Goal: Transaction & Acquisition: Purchase product/service

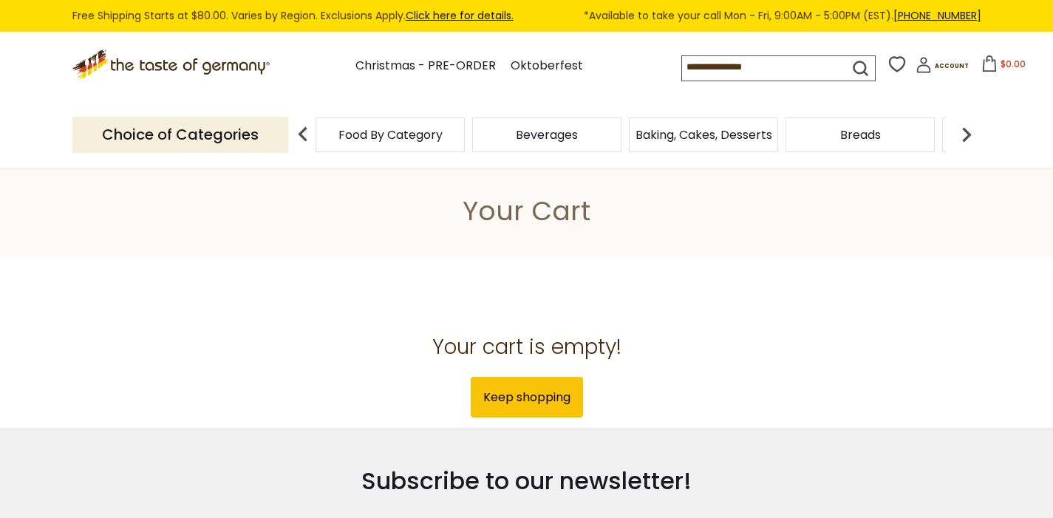
click at [338, 140] on span "Food By Category" at bounding box center [390, 134] width 104 height 11
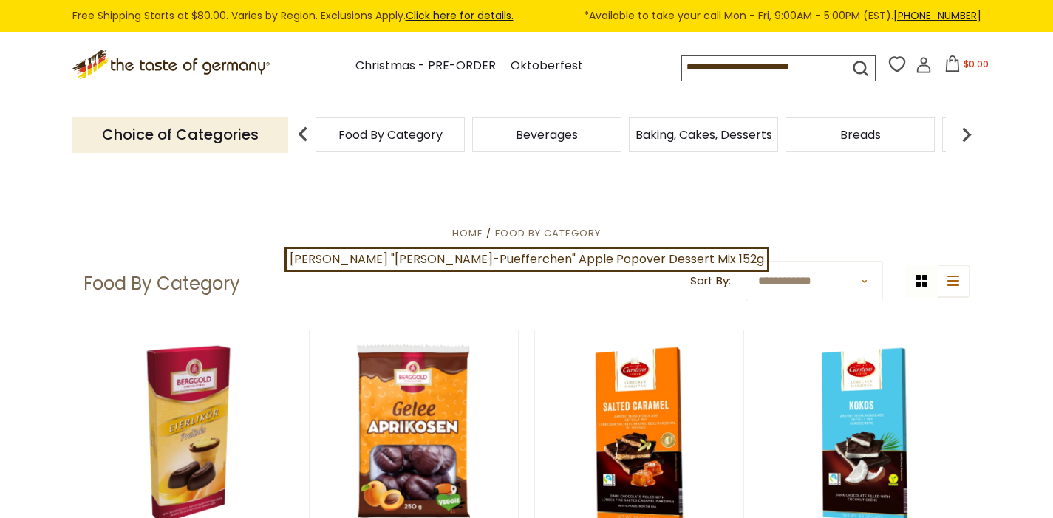
click at [700, 69] on input at bounding box center [752, 66] width 140 height 21
type input "******"
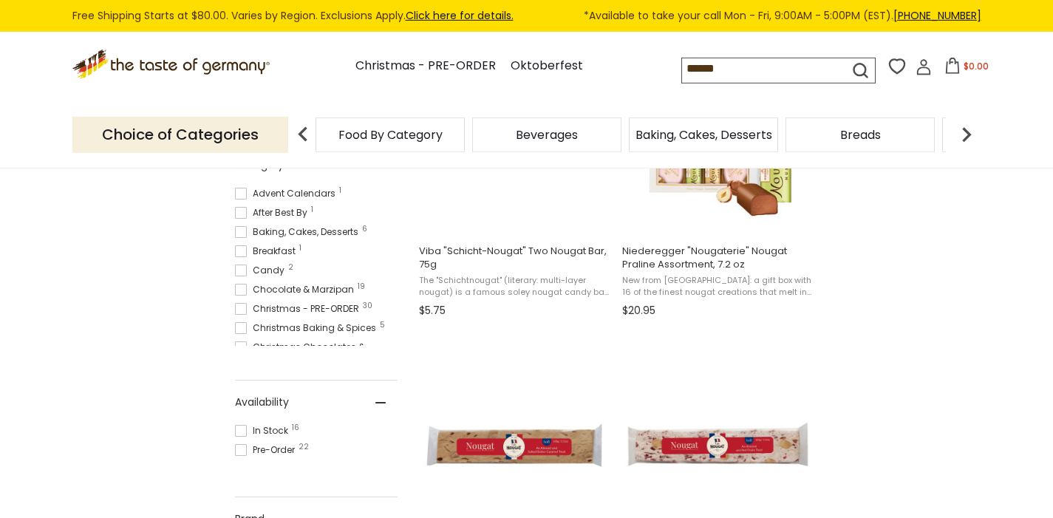
scroll to position [305, 0]
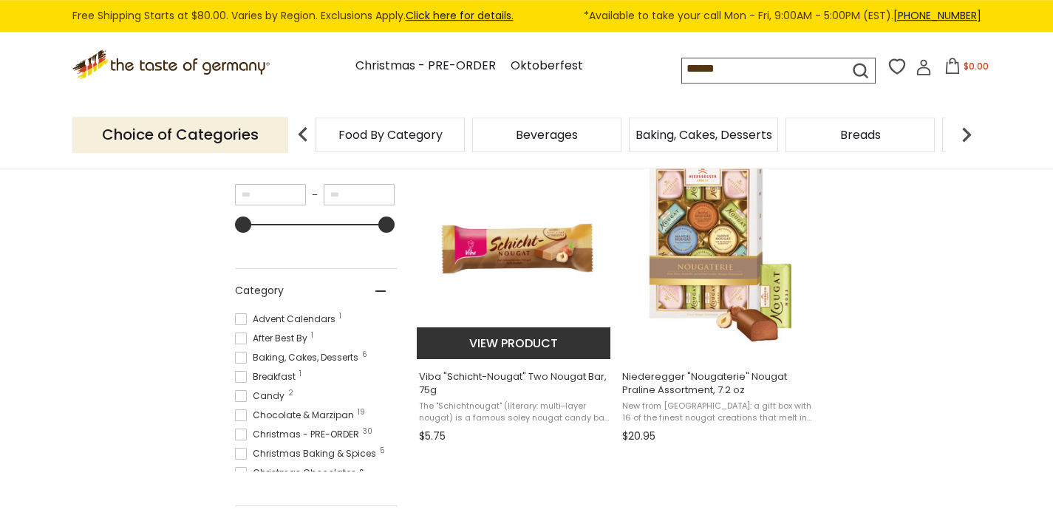
click at [566, 244] on img "Viba" at bounding box center [515, 249] width 196 height 196
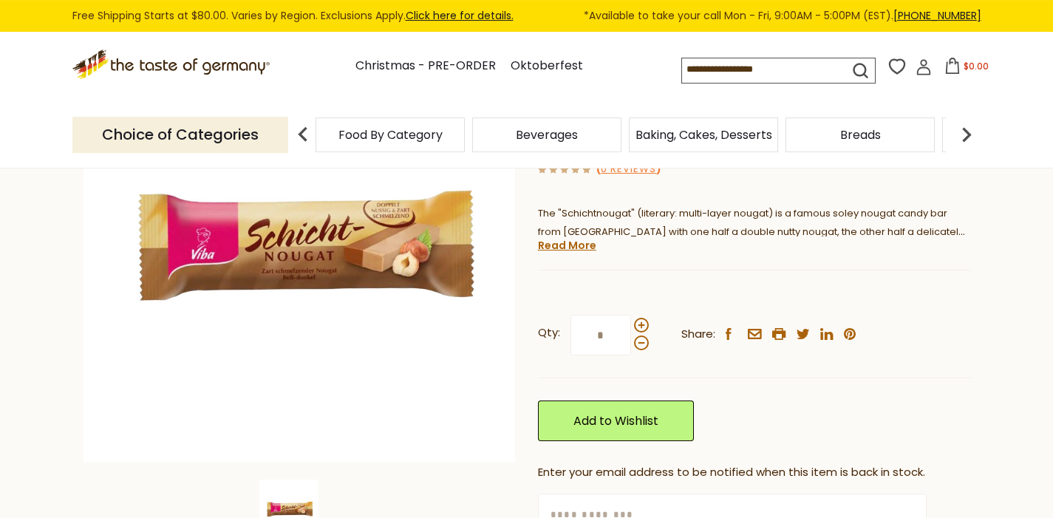
scroll to position [211, 0]
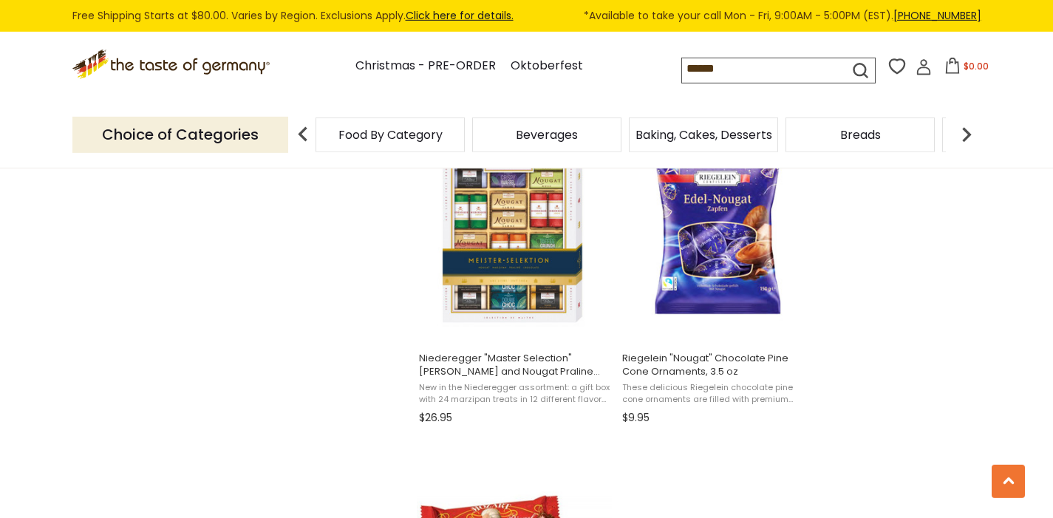
scroll to position [2256, 0]
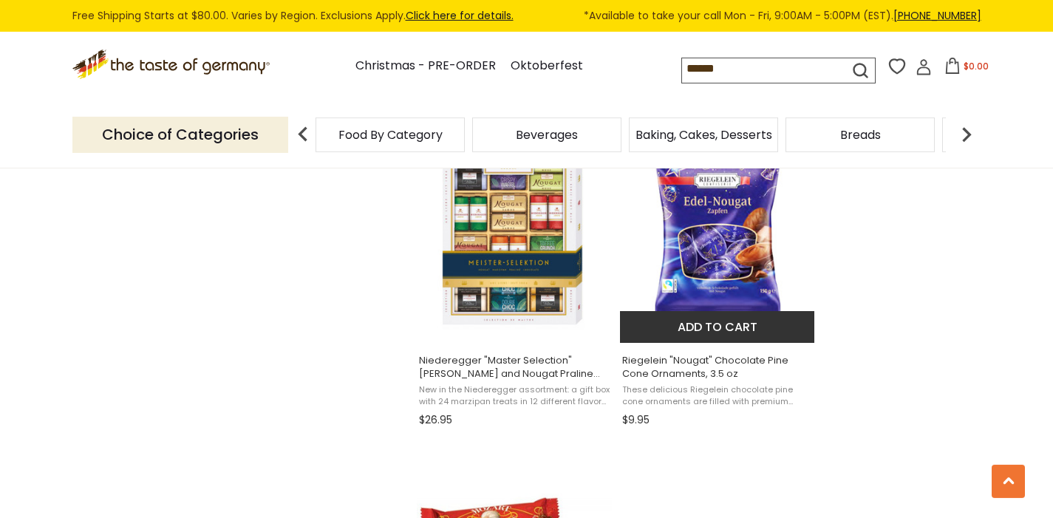
click at [749, 204] on img "Riegelein" at bounding box center [718, 232] width 196 height 196
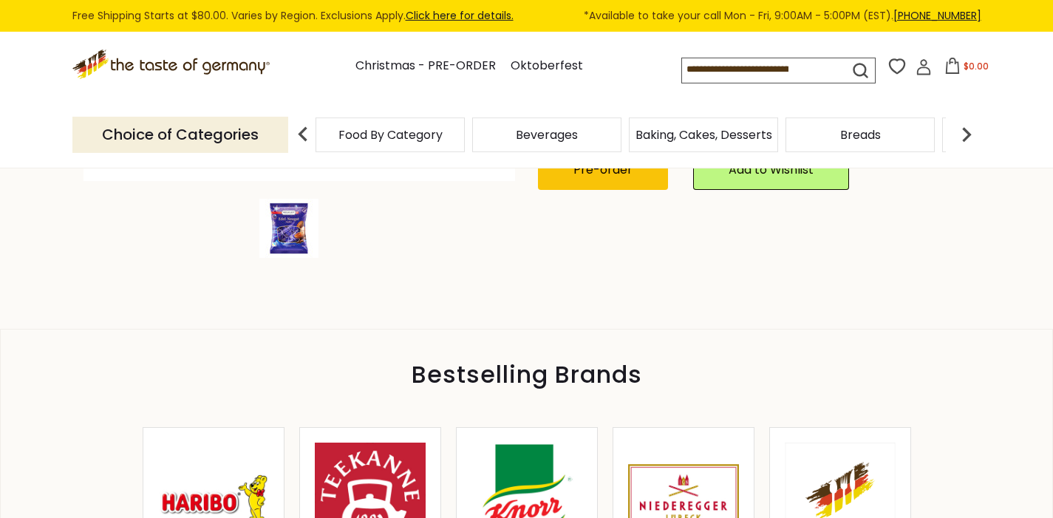
scroll to position [487, 0]
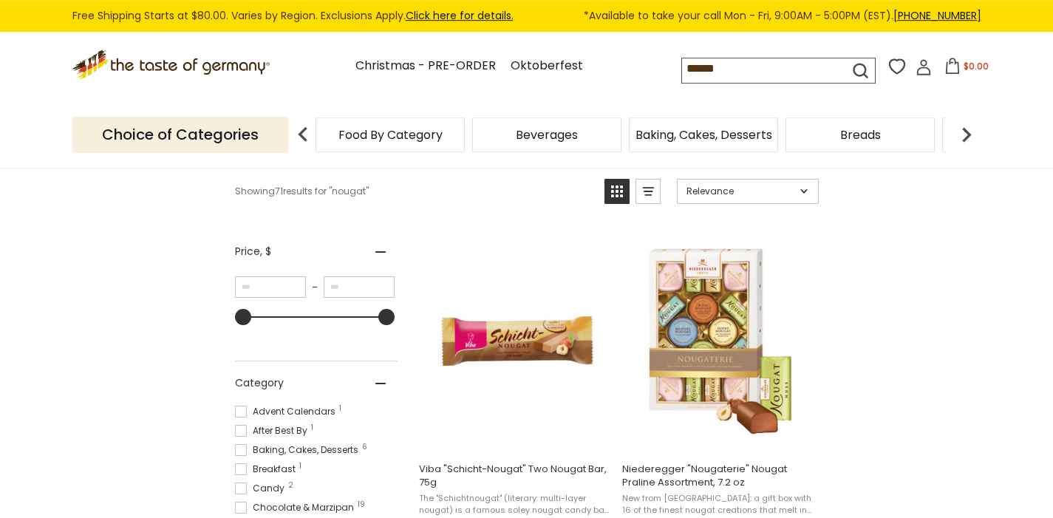
scroll to position [215, 0]
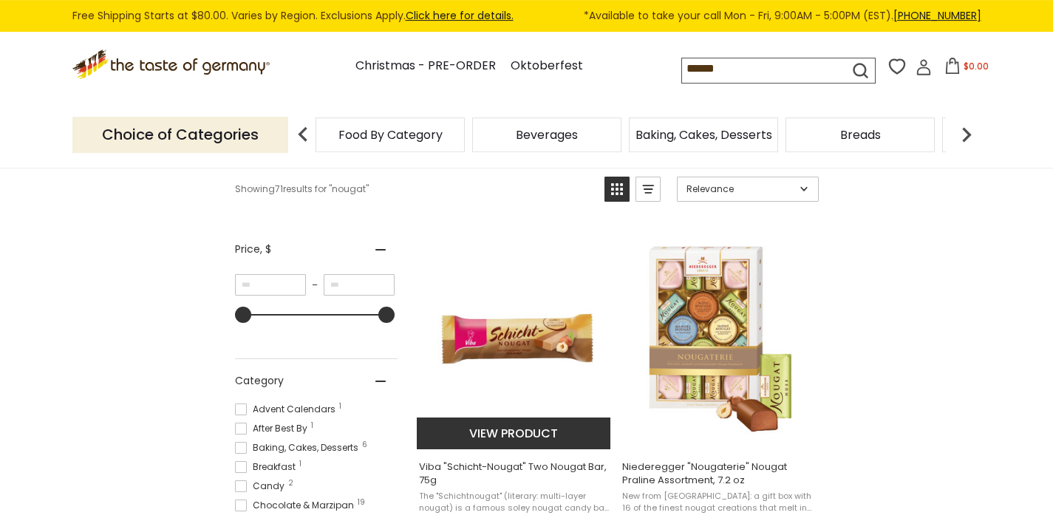
click at [593, 325] on img "Viba" at bounding box center [515, 339] width 196 height 196
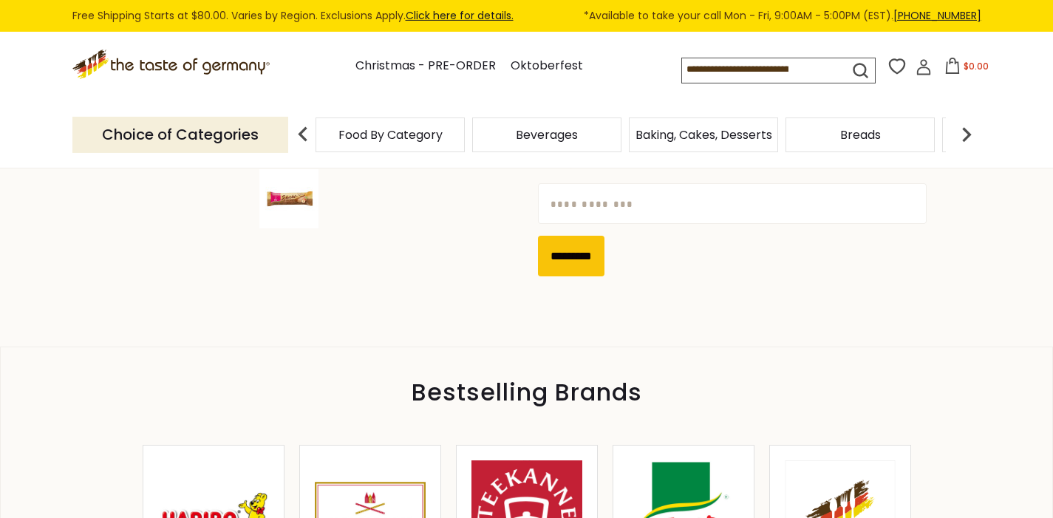
scroll to position [627, 0]
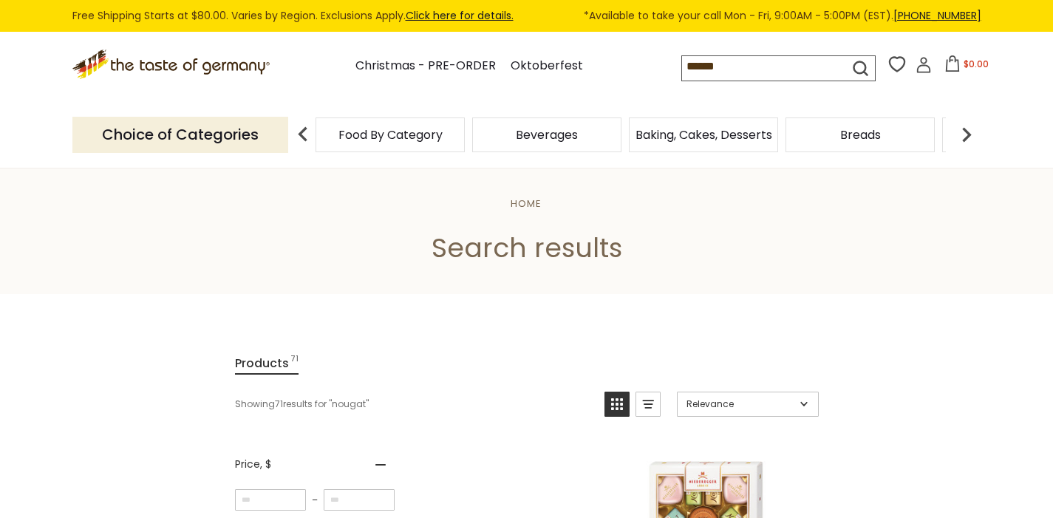
scroll to position [216, 0]
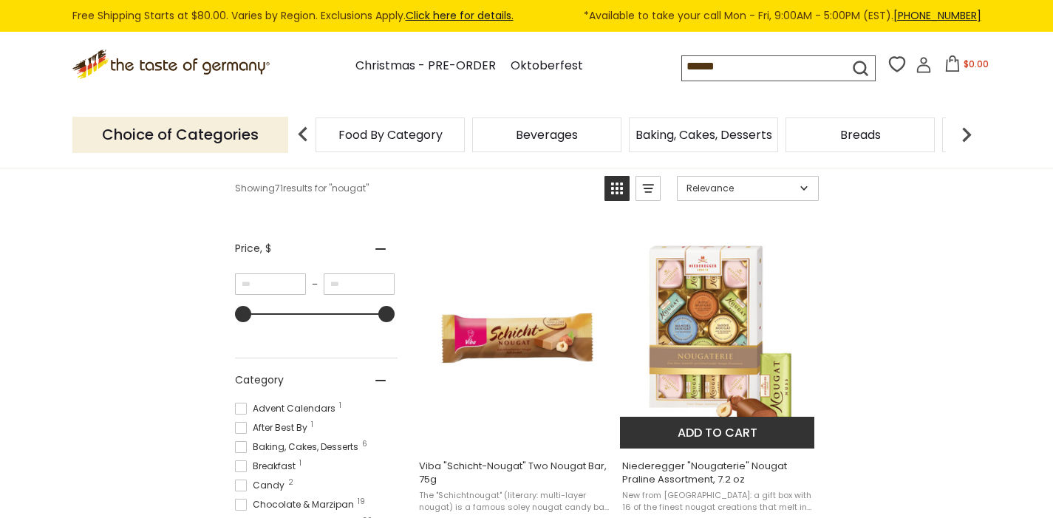
click at [734, 324] on img "Niederegger" at bounding box center [718, 338] width 196 height 196
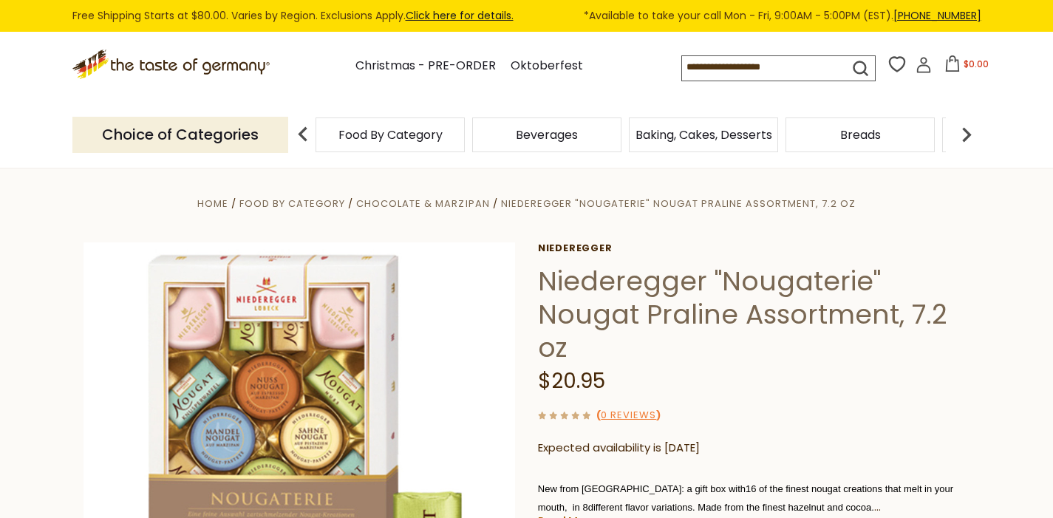
drag, startPoint x: 732, startPoint y: 64, endPoint x: 723, endPoint y: 64, distance: 8.9
click at [724, 64] on input at bounding box center [752, 66] width 140 height 21
type input "****"
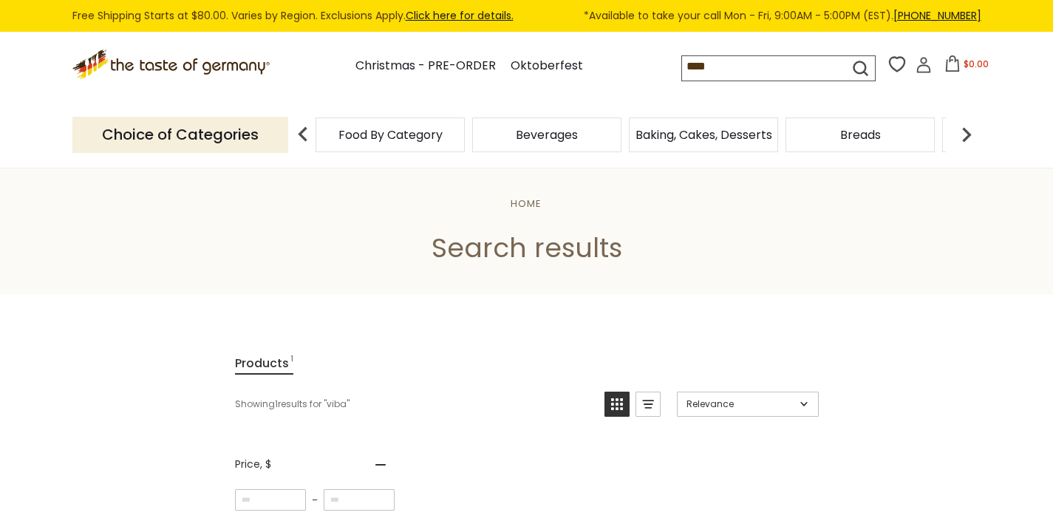
drag, startPoint x: 702, startPoint y: 59, endPoint x: 596, endPoint y: 59, distance: 106.4
click at [682, 59] on input "****" at bounding box center [752, 66] width 140 height 21
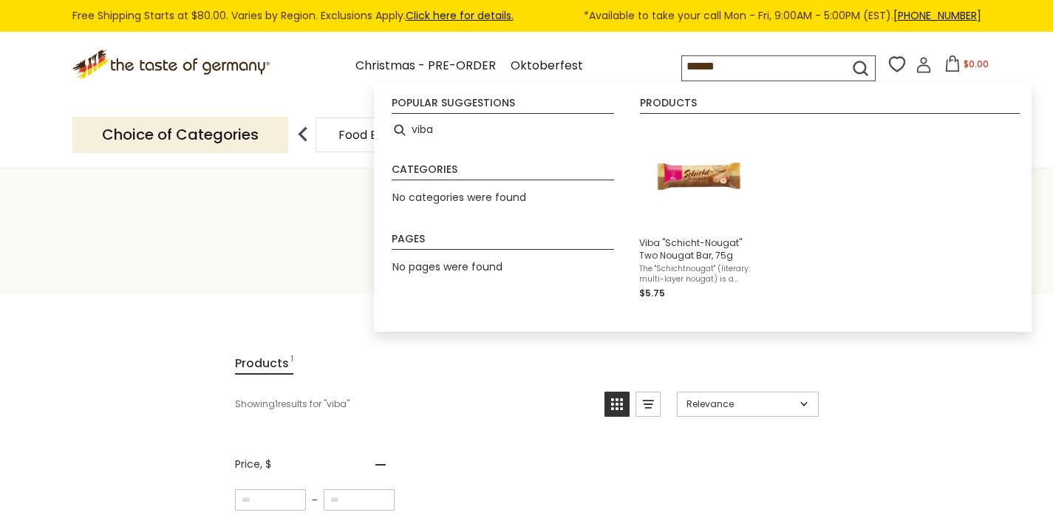
type input "*******"
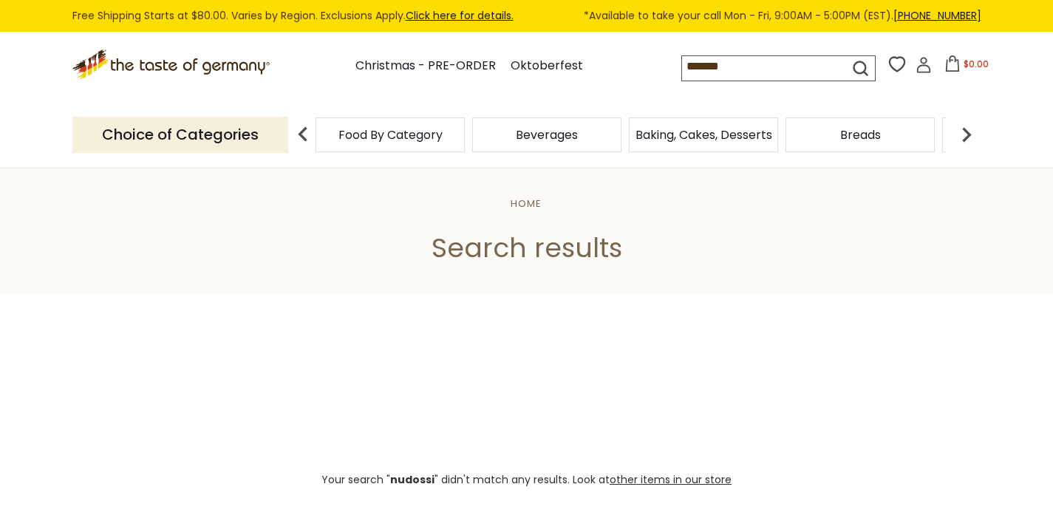
drag, startPoint x: 723, startPoint y: 78, endPoint x: 511, endPoint y: -7, distance: 227.5
click at [682, 56] on input "*******" at bounding box center [752, 66] width 140 height 21
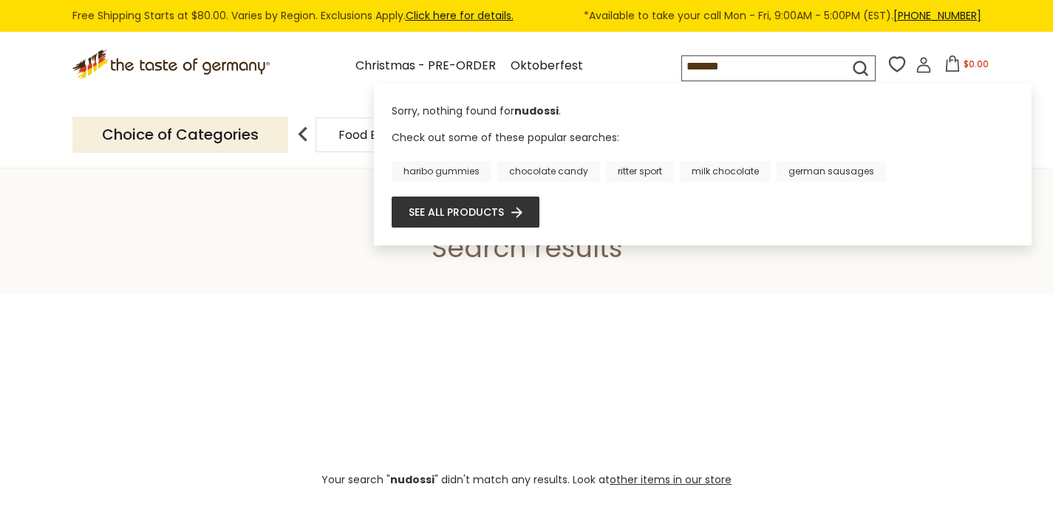
type input "********"
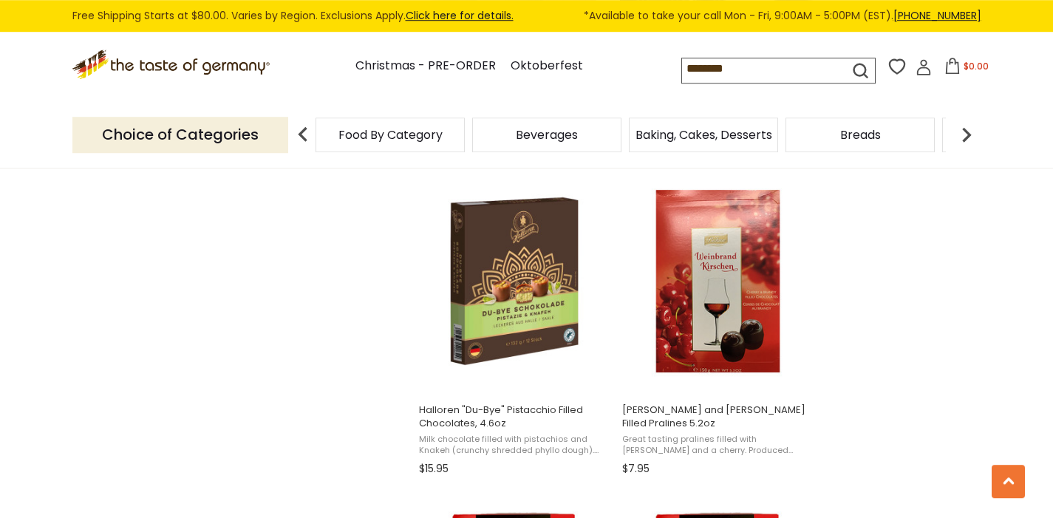
scroll to position [1656, 0]
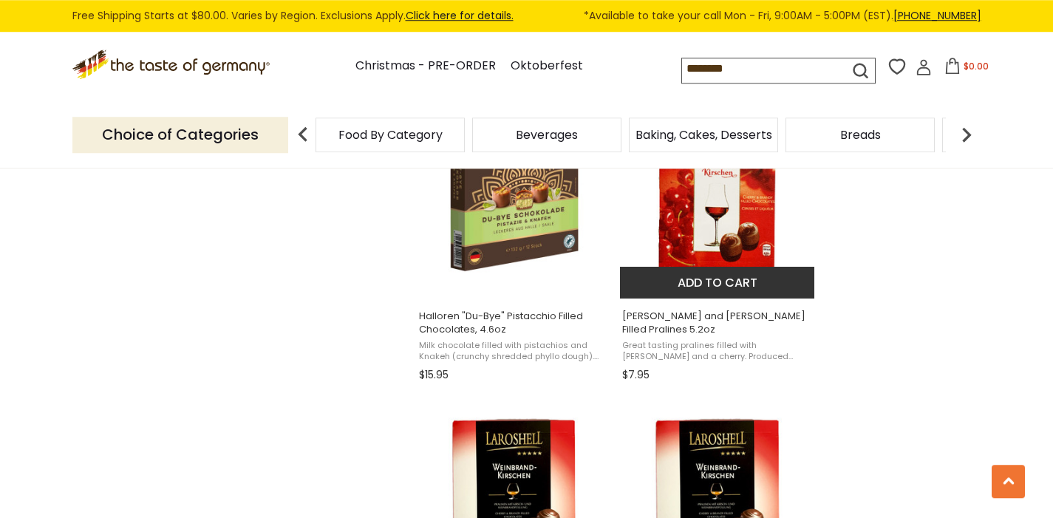
click at [782, 256] on img "Boehme Cherry and Brandy Filled Pralines 5.2oz" at bounding box center [718, 187] width 196 height 196
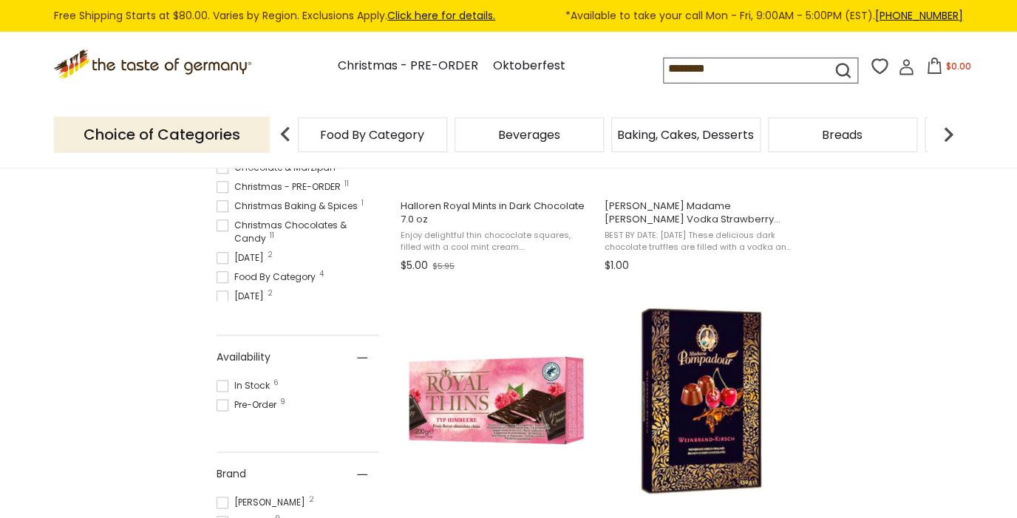
scroll to position [389, 0]
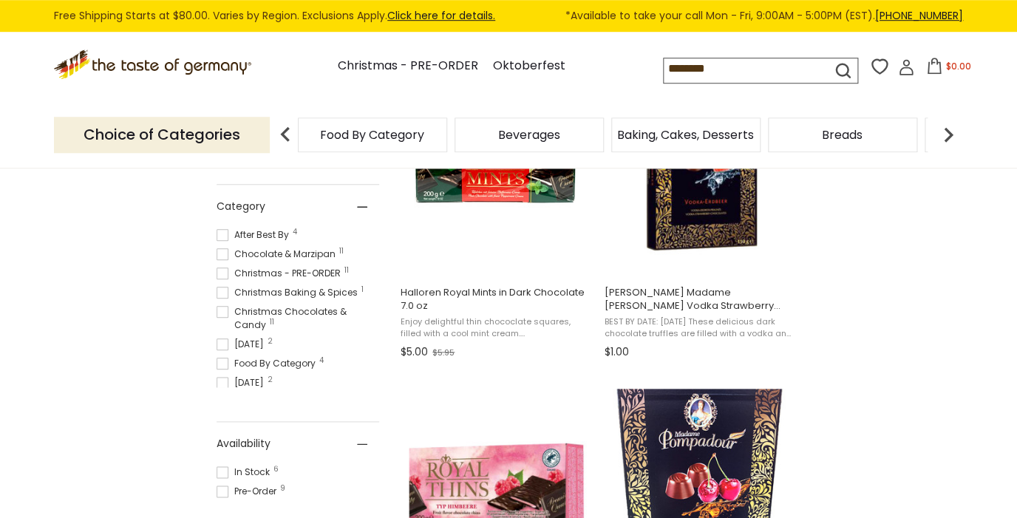
click at [735, 424] on img "Halloren Madame Pompadour Cherry Brandy Chocolate Pralines 5.3oz" at bounding box center [700, 487] width 196 height 196
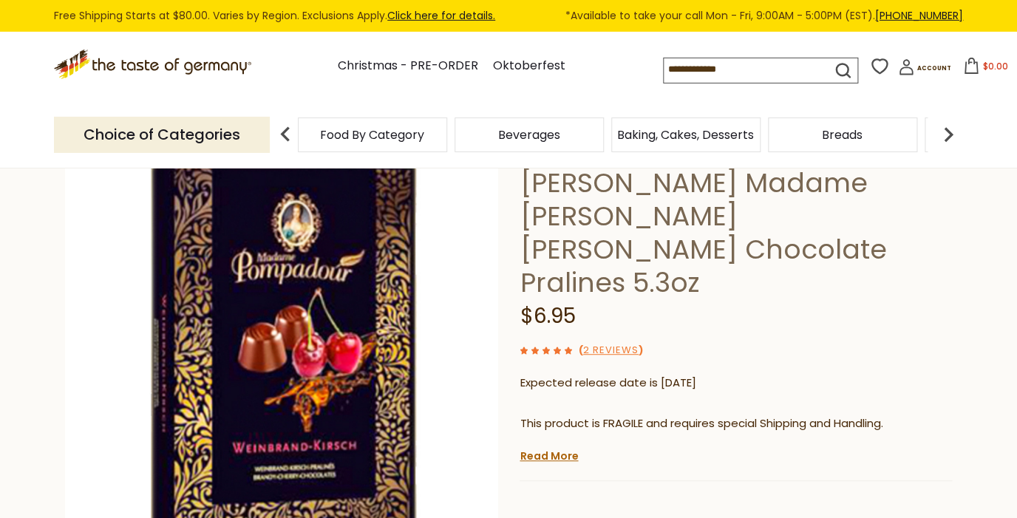
scroll to position [103, 0]
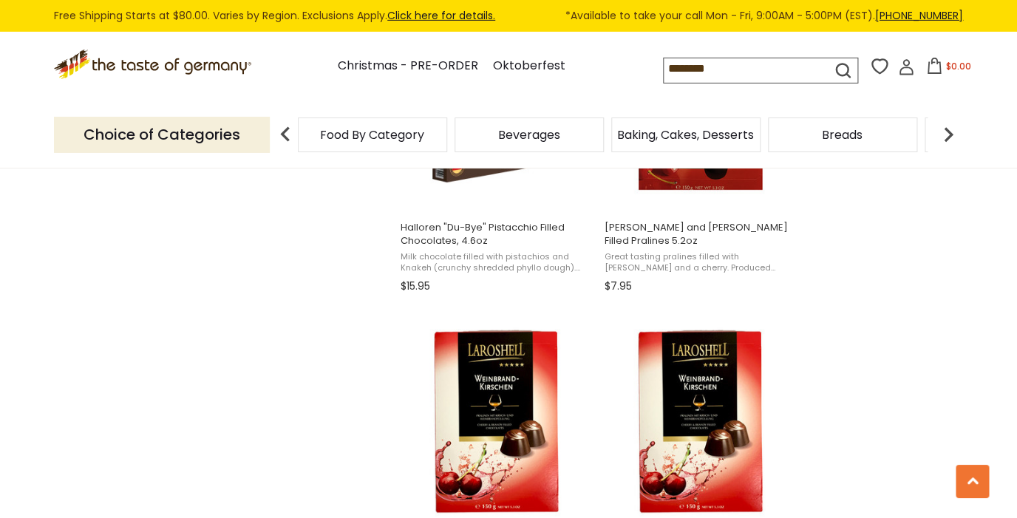
scroll to position [2109, 0]
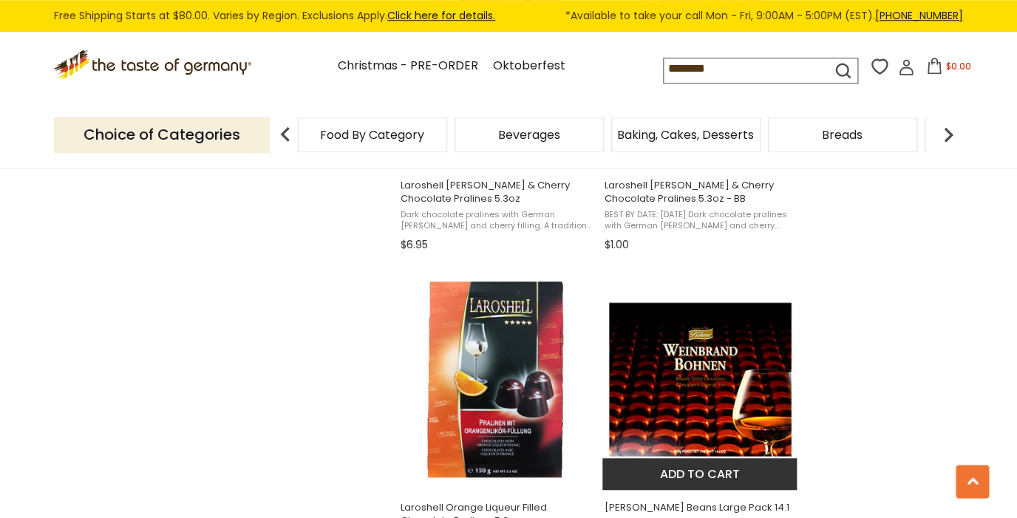
click at [740, 370] on img "Boehme Brandy Beans Large Pack 14.1 oz" at bounding box center [700, 380] width 196 height 196
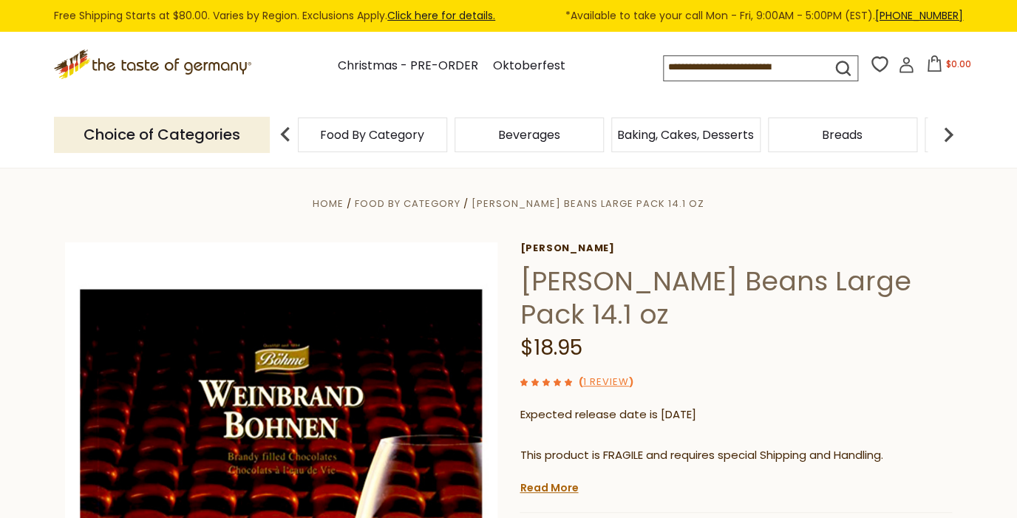
click at [206, 61] on icon ".st0{fill:#EDD300;} .st1{fill:#D33E21;}" at bounding box center [154, 65] width 200 height 30
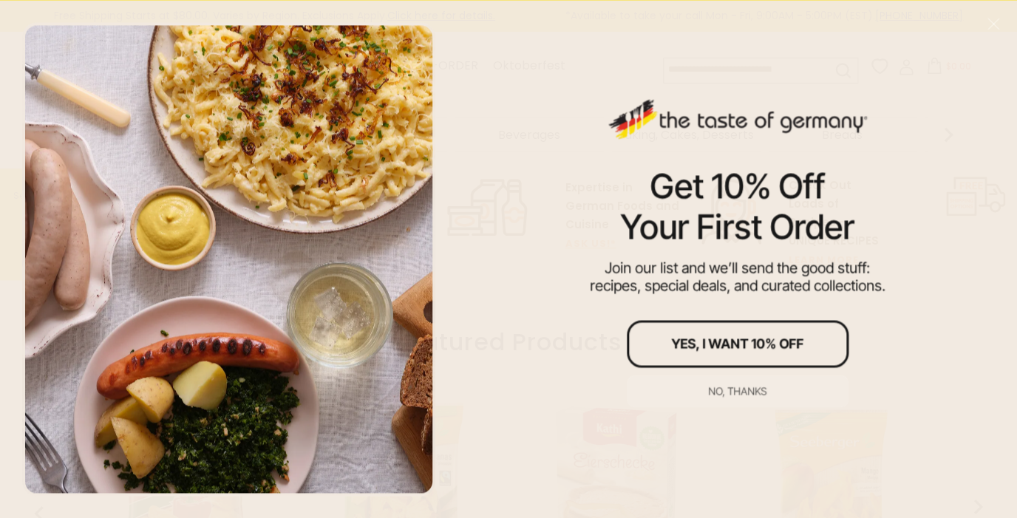
scroll to position [429, 0]
click at [755, 392] on div "No, thanks" at bounding box center [737, 391] width 58 height 10
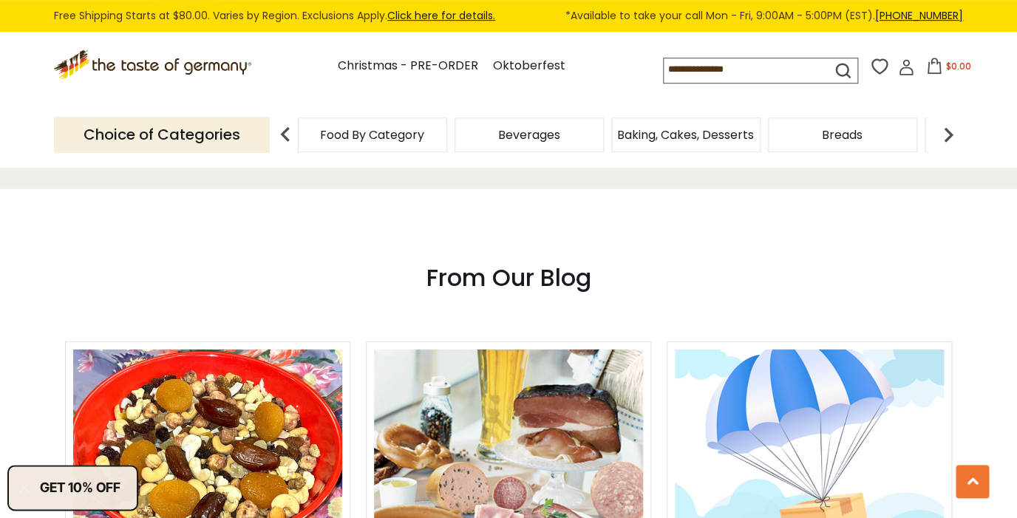
scroll to position [1541, 0]
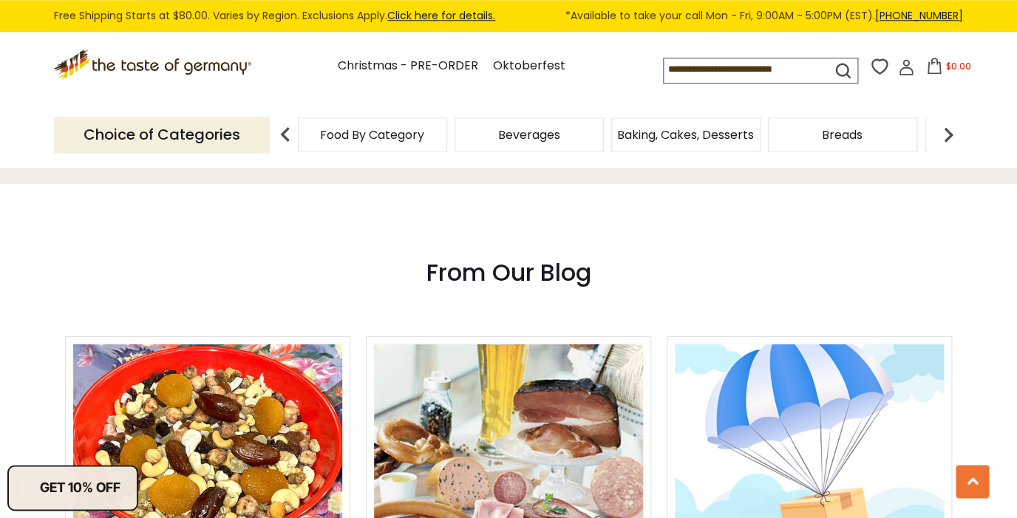
click at [757, 85] on div ".st0{fill:#EDD300;} .st1{fill:#D33E21;} .st0{fill:#EDD300;} .st1{fill:#D33E21;}…" at bounding box center [508, 67] width 909 height 68
click at [774, 68] on input at bounding box center [734, 68] width 140 height 21
type input "******"
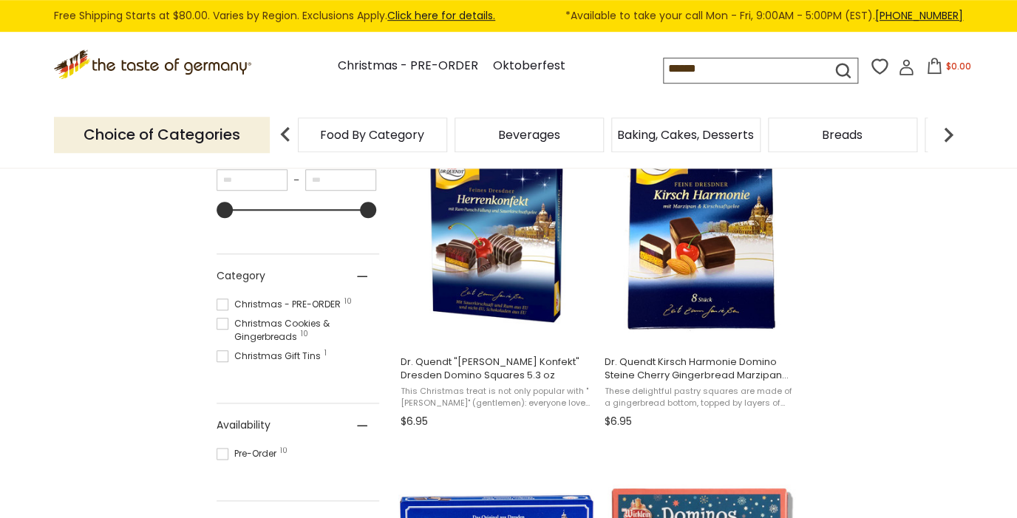
scroll to position [321, 0]
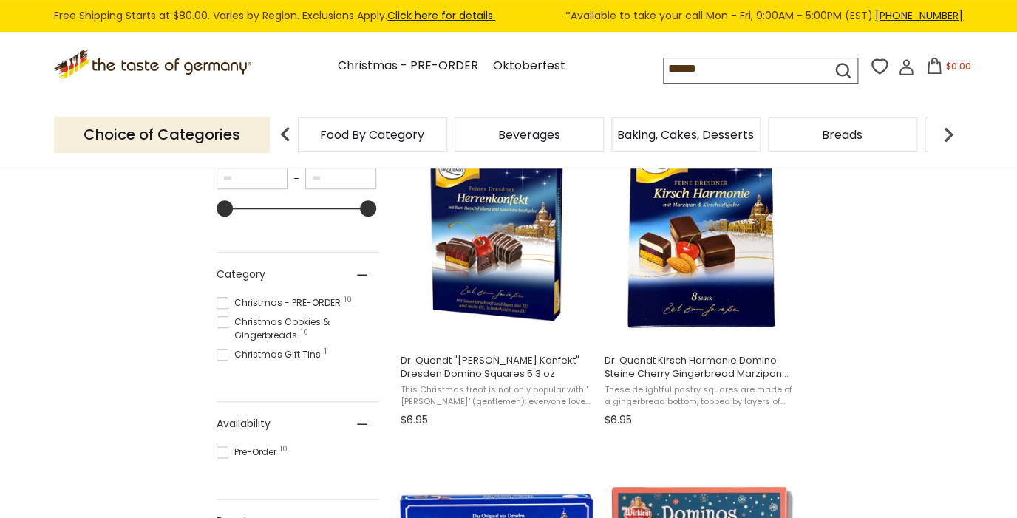
click at [226, 318] on span at bounding box center [223, 322] width 12 height 12
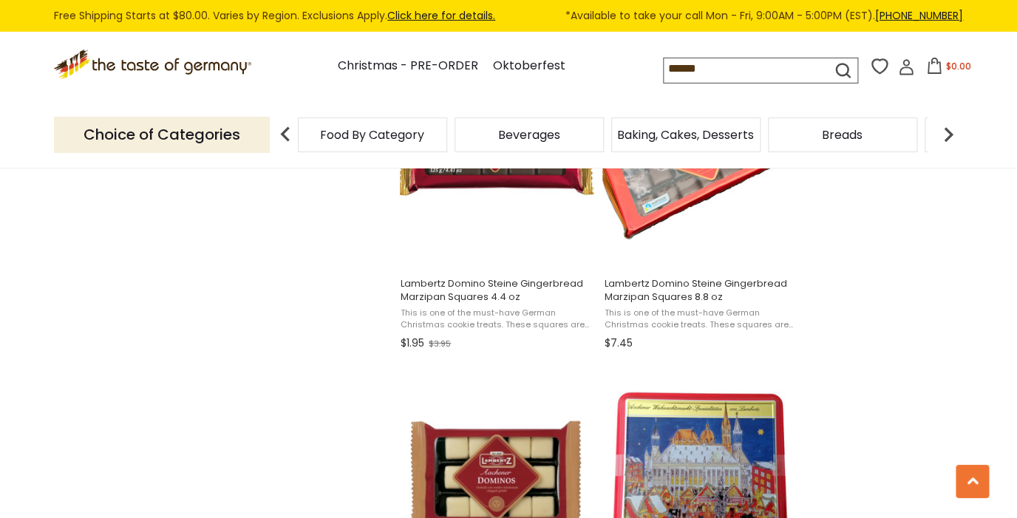
scroll to position [1370, 0]
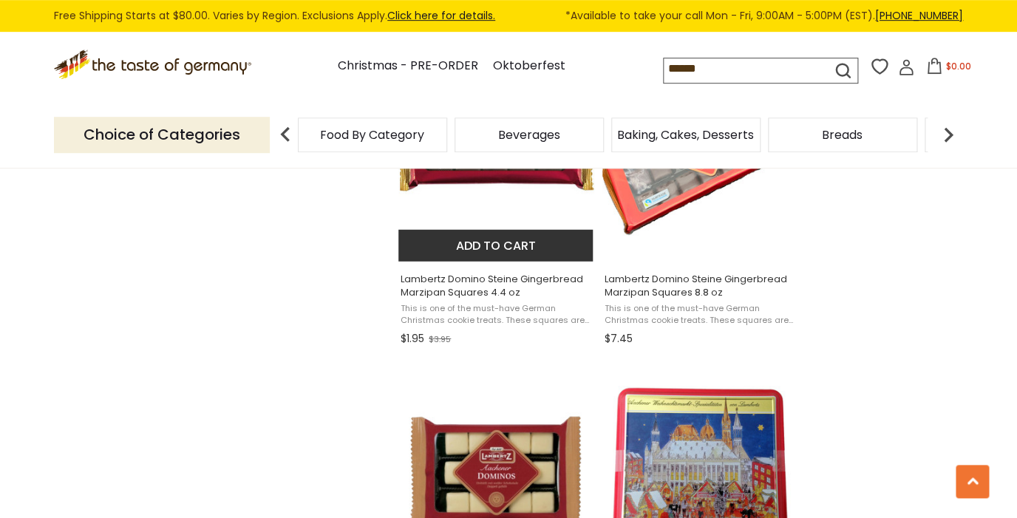
click at [531, 199] on img "Lambertz Domino Steine Gingerbread Marzipan Squares 4.4 oz" at bounding box center [496, 151] width 196 height 196
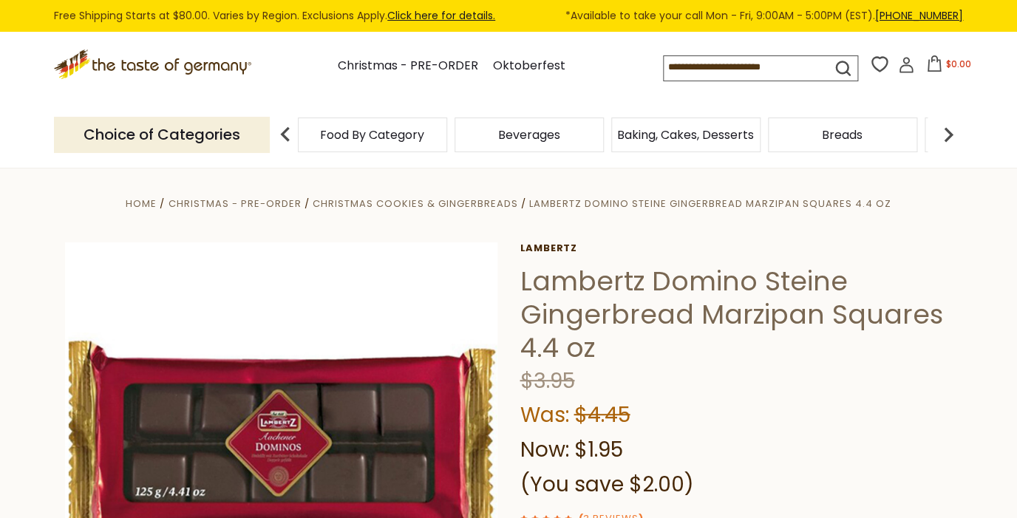
click at [207, 64] on icon ".st0{fill:#EDD300;} .st1{fill:#D33E21;}" at bounding box center [154, 65] width 200 height 30
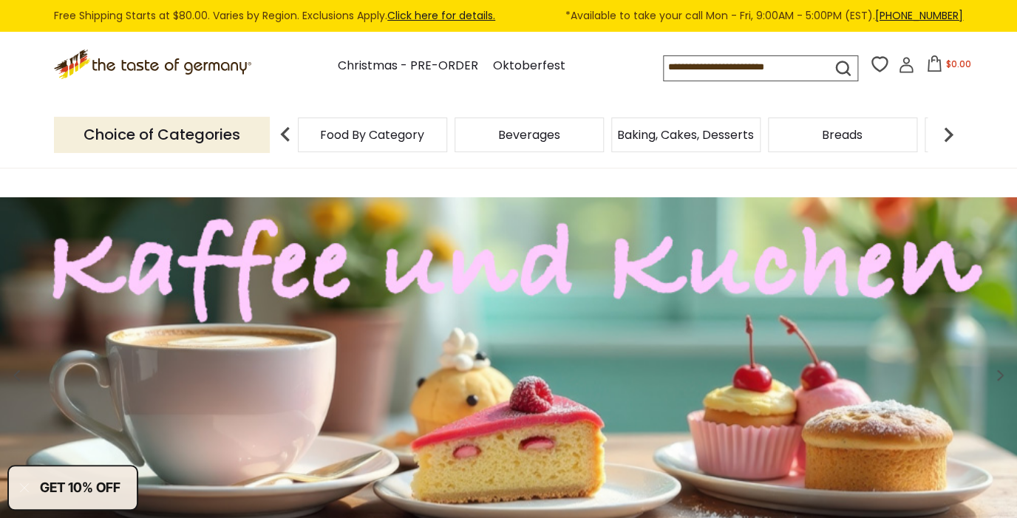
click at [390, 132] on span "Food By Category" at bounding box center [372, 134] width 104 height 11
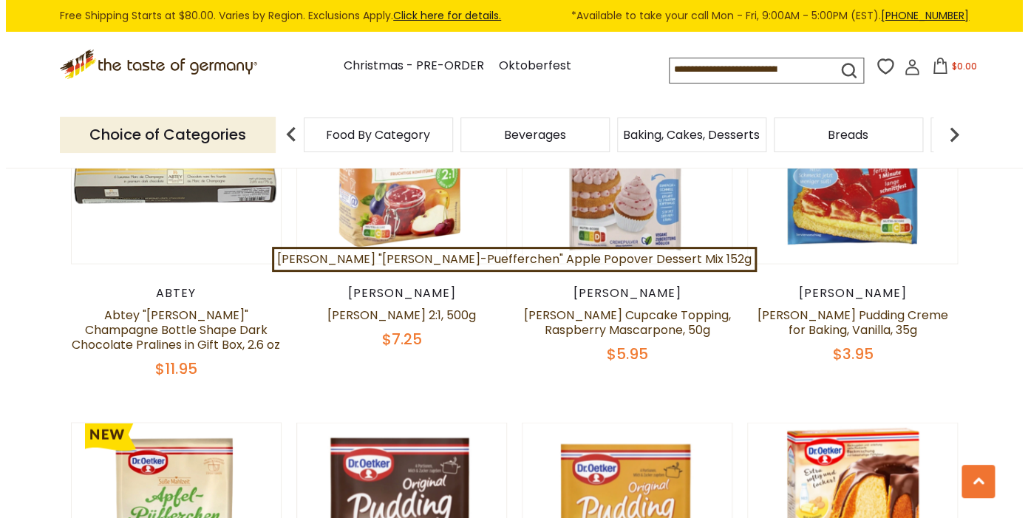
scroll to position [3125, 0]
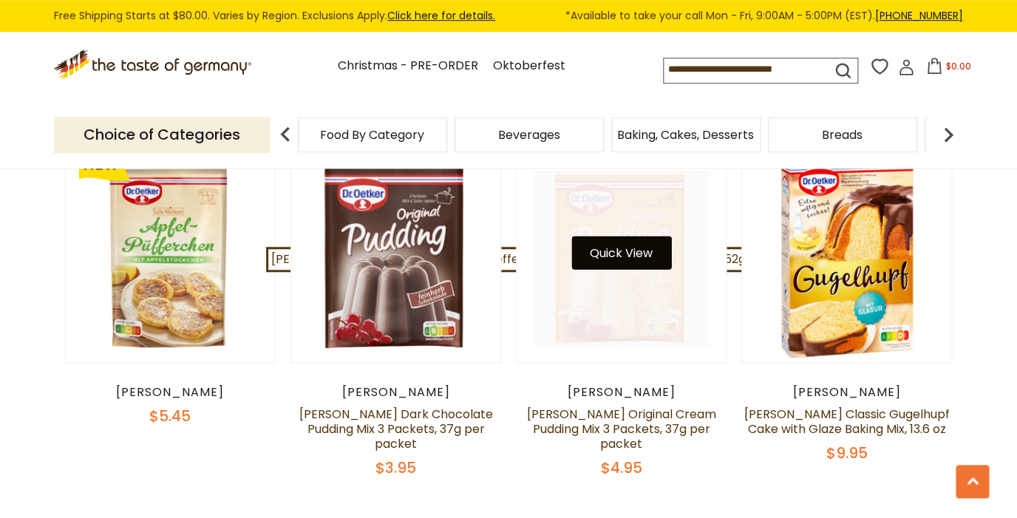
click at [657, 236] on button "Quick View" at bounding box center [621, 252] width 100 height 33
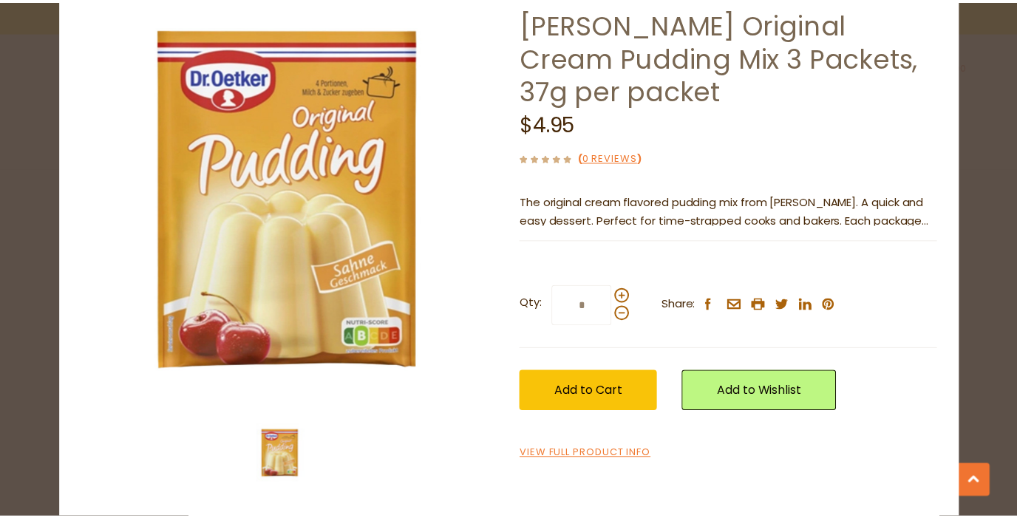
scroll to position [0, 0]
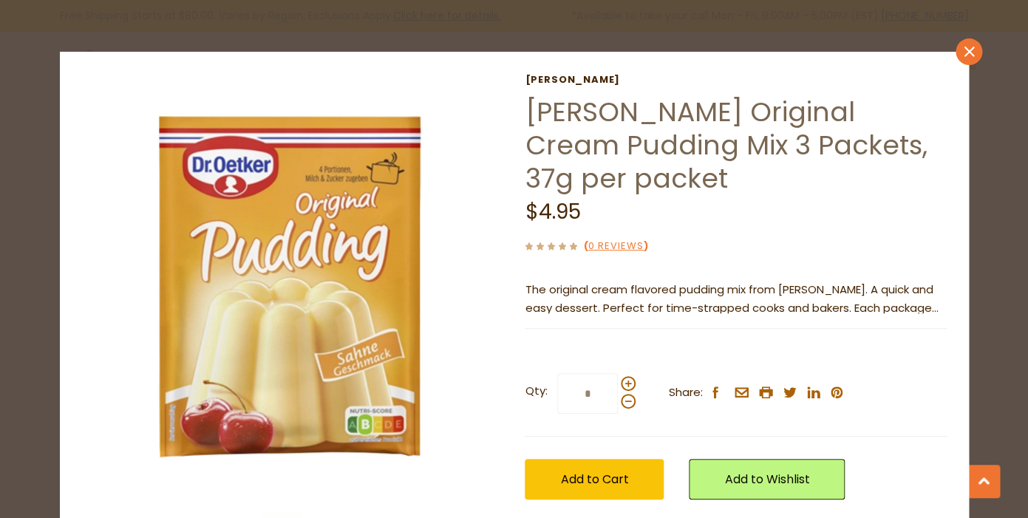
click at [963, 54] on icon "close" at bounding box center [968, 51] width 11 height 11
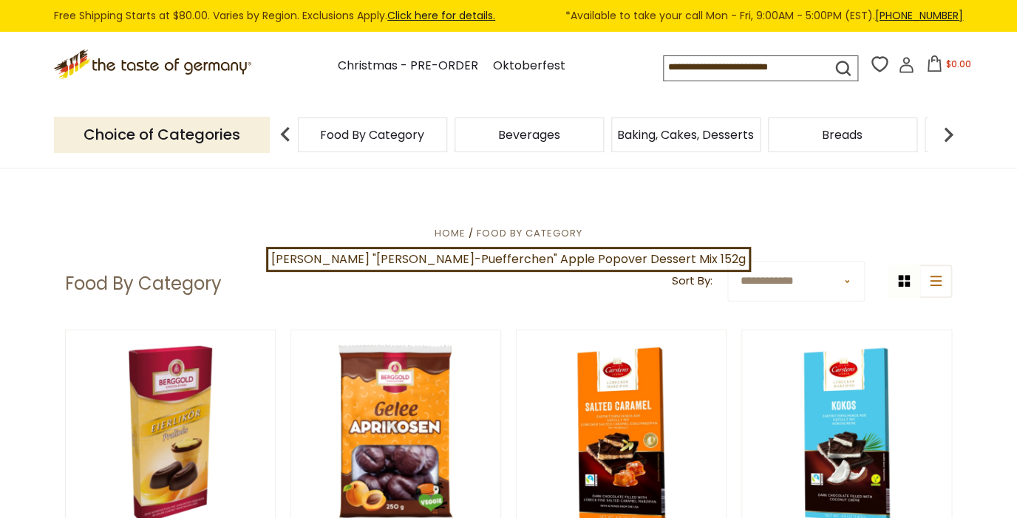
click at [664, 69] on input at bounding box center [734, 66] width 140 height 21
type input "*********"
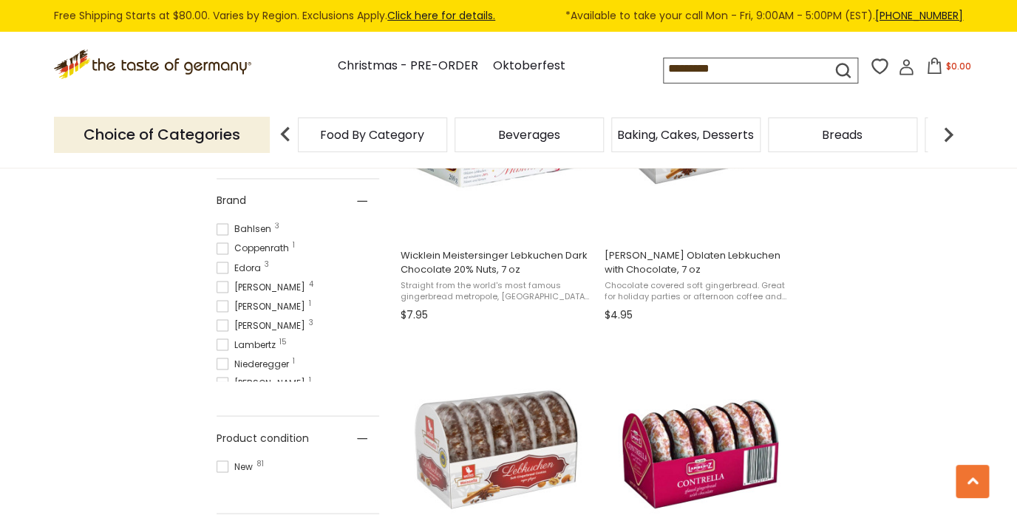
scroll to position [726, 0]
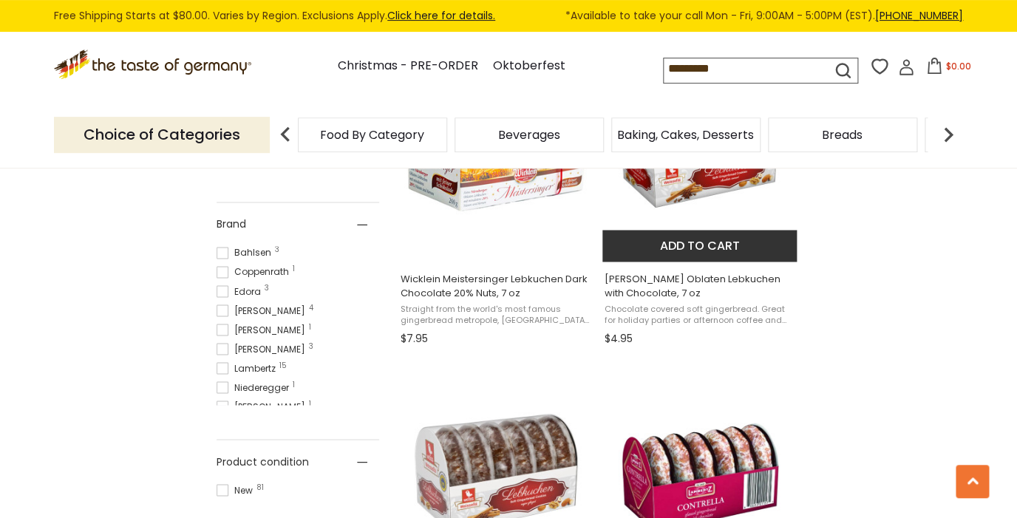
click at [724, 194] on img "Weiss Oblaten Lebkuchen with Chocolate, 7 oz" at bounding box center [700, 150] width 196 height 196
